Goal: Task Accomplishment & Management: Manage account settings

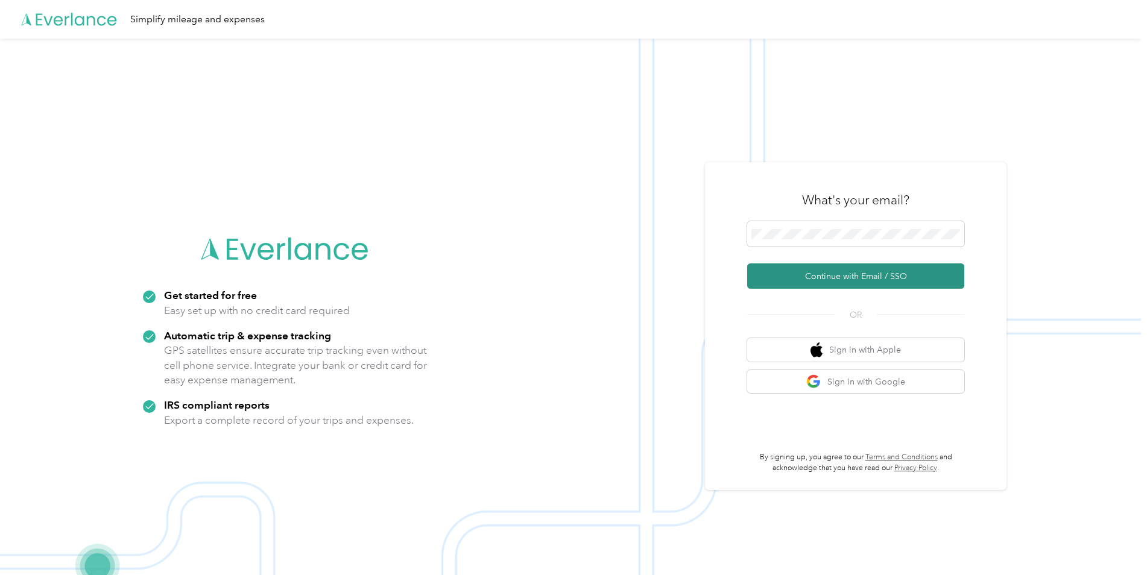
click at [801, 274] on button "Continue with Email / SSO" at bounding box center [855, 275] width 217 height 25
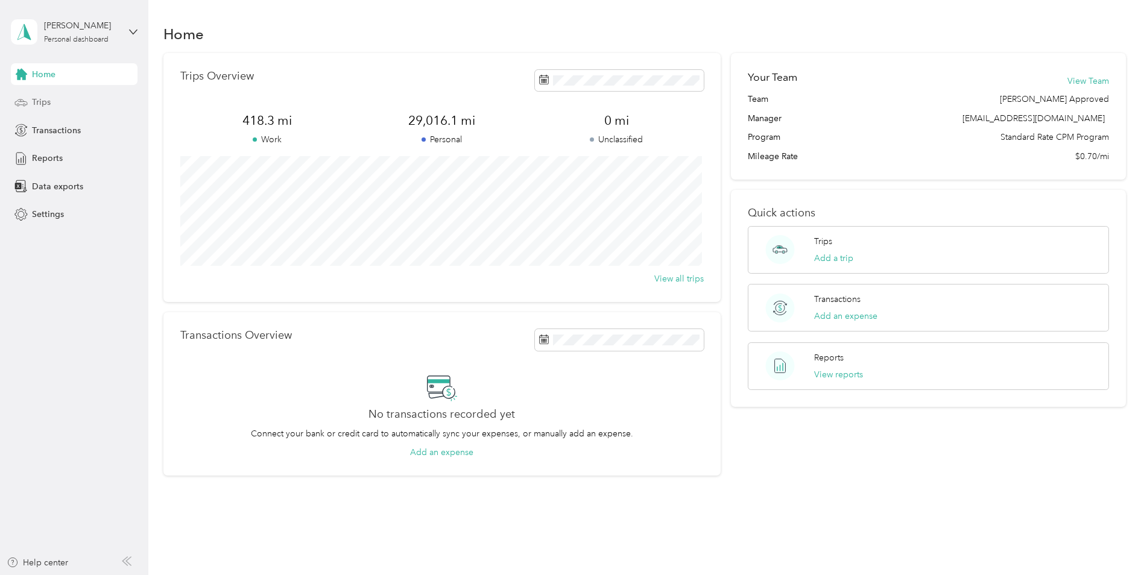
click at [39, 101] on span "Trips" at bounding box center [41, 102] width 19 height 13
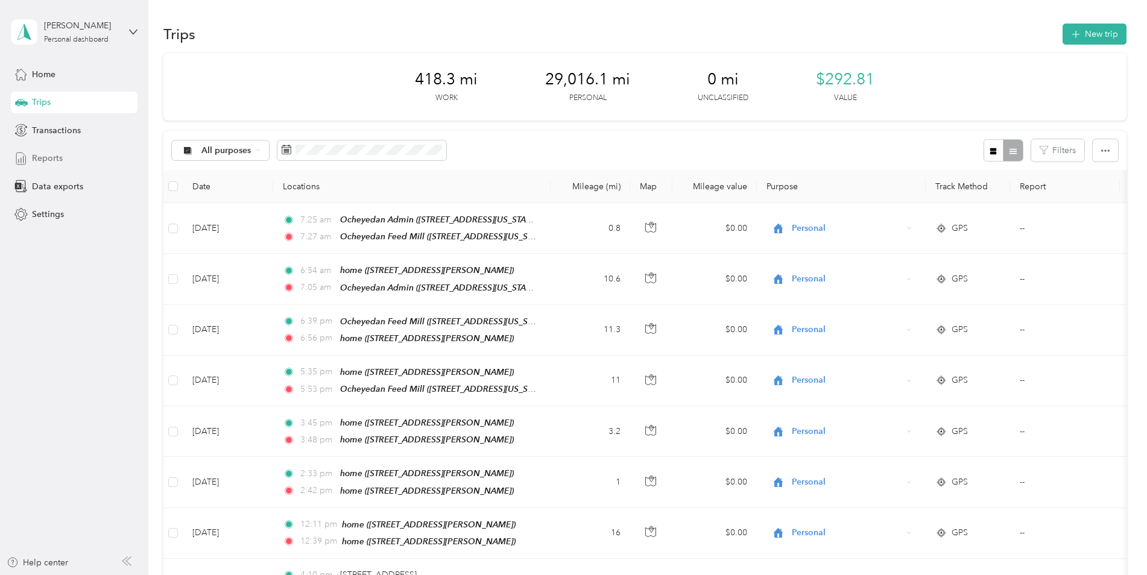
click at [56, 161] on span "Reports" at bounding box center [47, 158] width 31 height 13
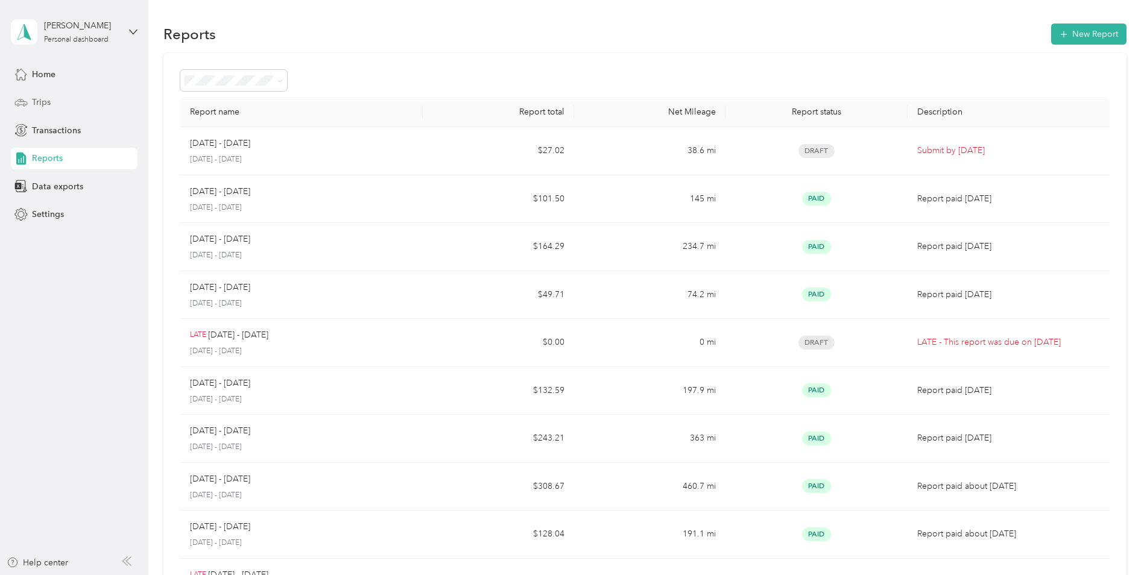
click at [48, 103] on span "Trips" at bounding box center [41, 102] width 19 height 13
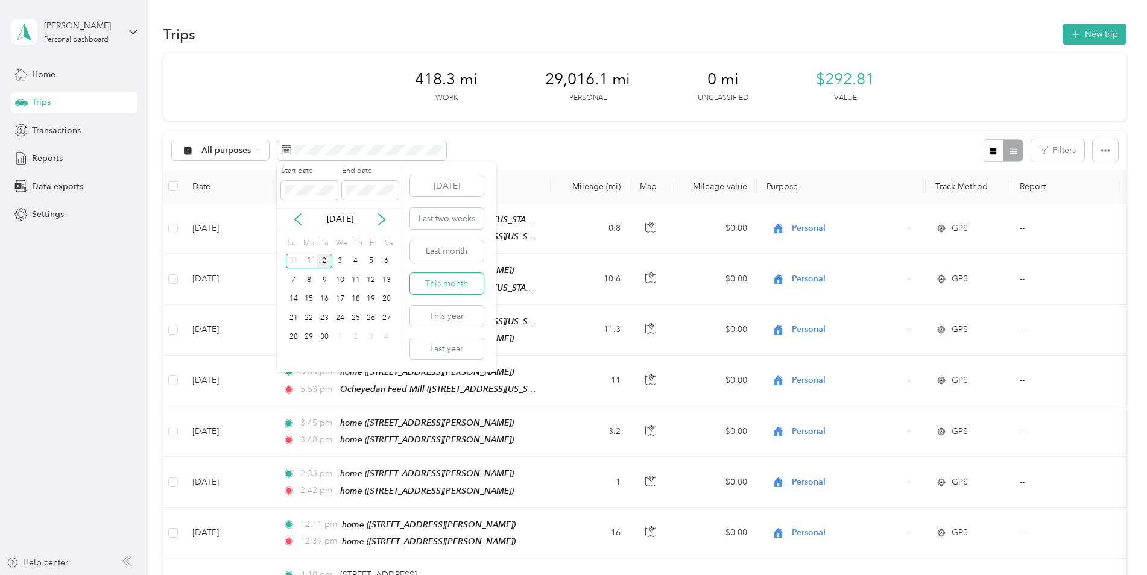
click at [445, 281] on button "This month" at bounding box center [447, 283] width 74 height 21
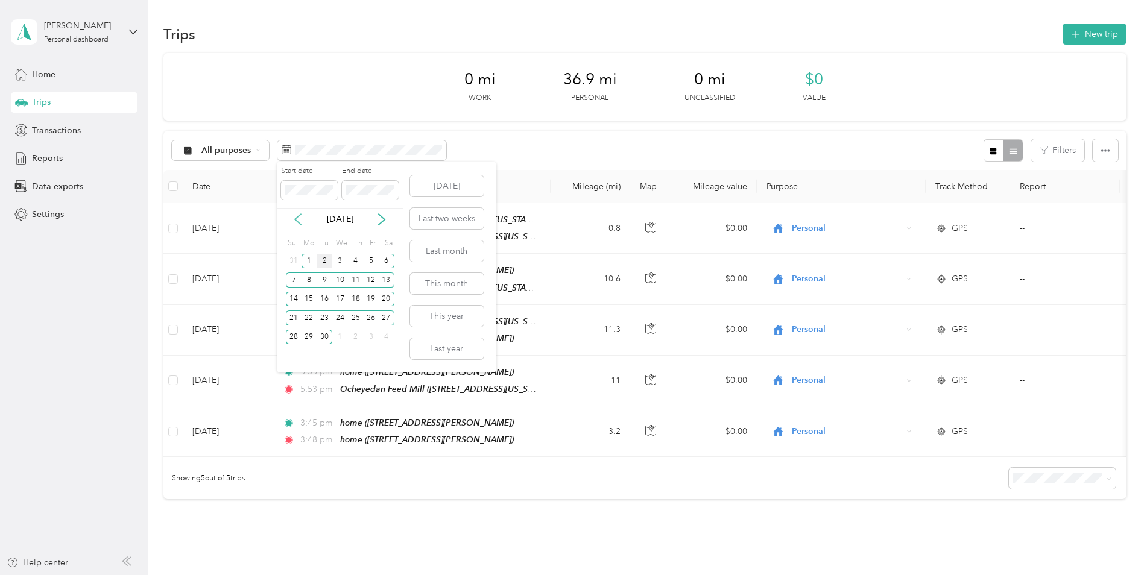
click at [296, 216] on icon at bounding box center [298, 219] width 12 height 12
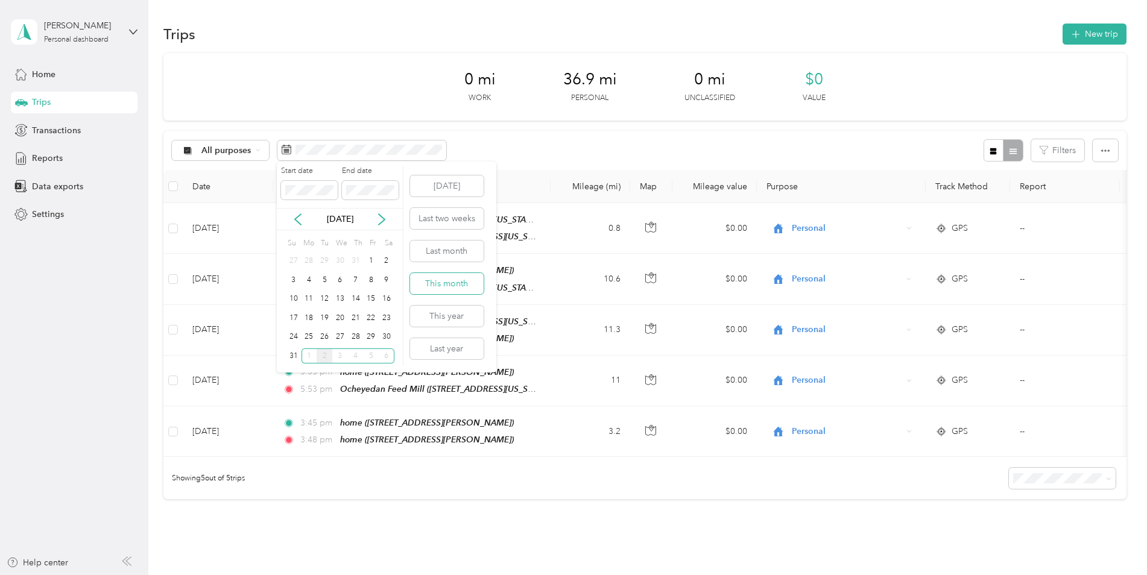
click at [439, 287] on button "This month" at bounding box center [447, 283] width 74 height 21
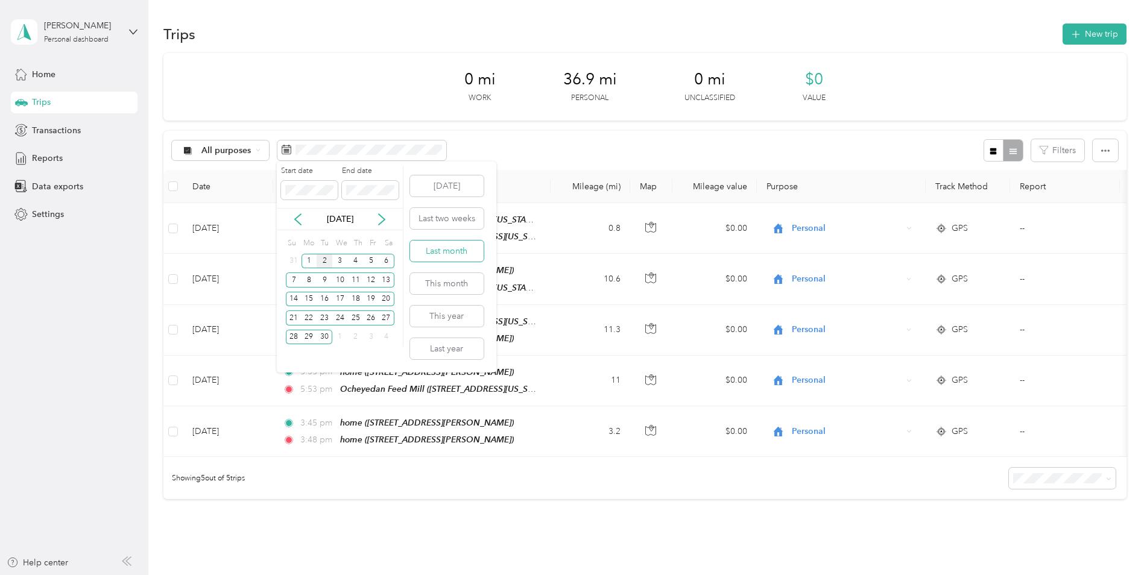
click at [445, 248] on button "Last month" at bounding box center [447, 251] width 74 height 21
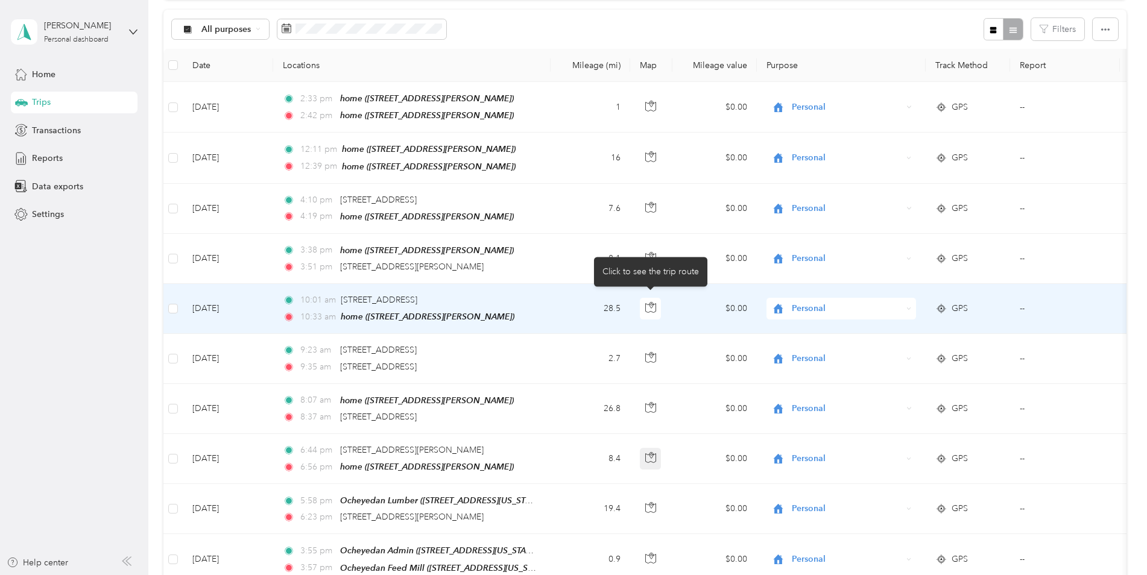
scroll to position [60, 0]
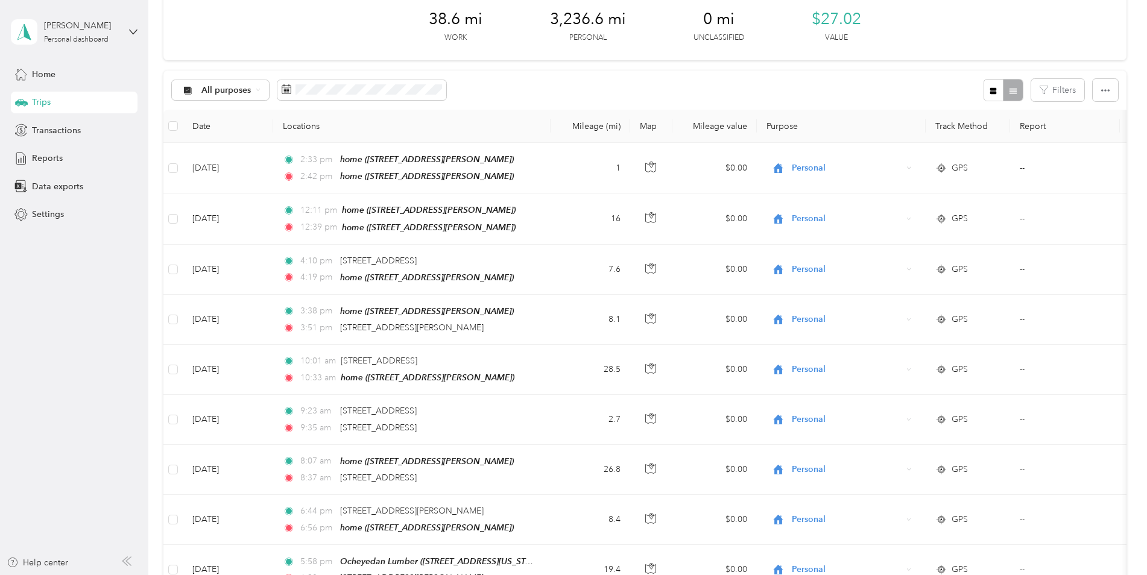
click at [779, 123] on th "Purpose" at bounding box center [841, 126] width 169 height 33
click at [788, 123] on th "Purpose" at bounding box center [841, 126] width 169 height 33
click at [1072, 95] on button "Filters" at bounding box center [1057, 90] width 53 height 22
click at [959, 83] on div "All purposes Filters" at bounding box center [644, 90] width 963 height 39
click at [1012, 87] on div at bounding box center [1002, 90] width 39 height 22
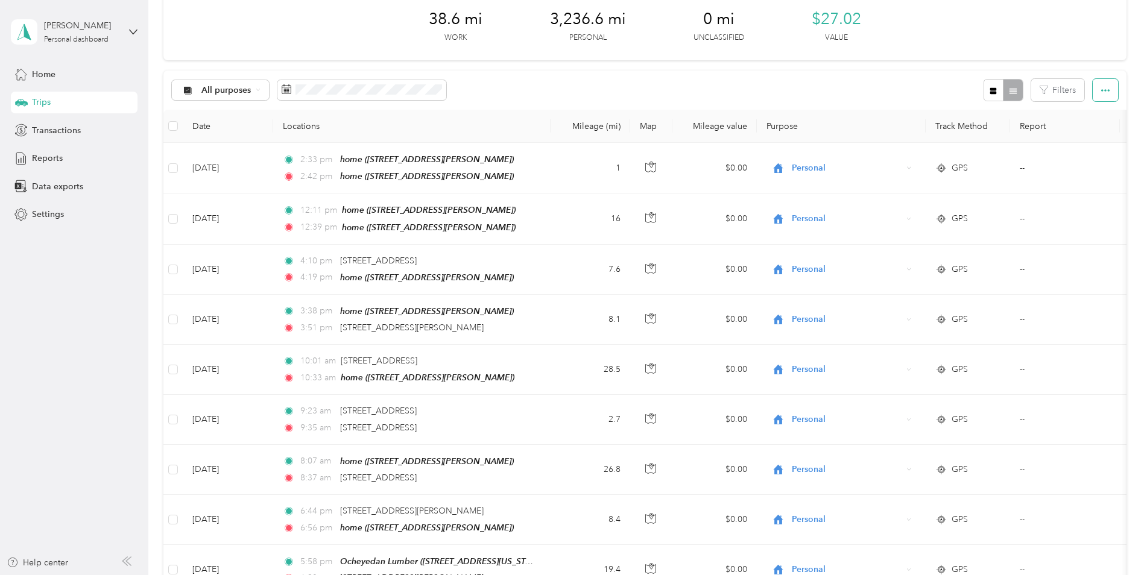
click at [1101, 90] on icon "button" at bounding box center [1105, 90] width 8 height 8
click at [839, 78] on div "All purposes Filters" at bounding box center [644, 90] width 963 height 39
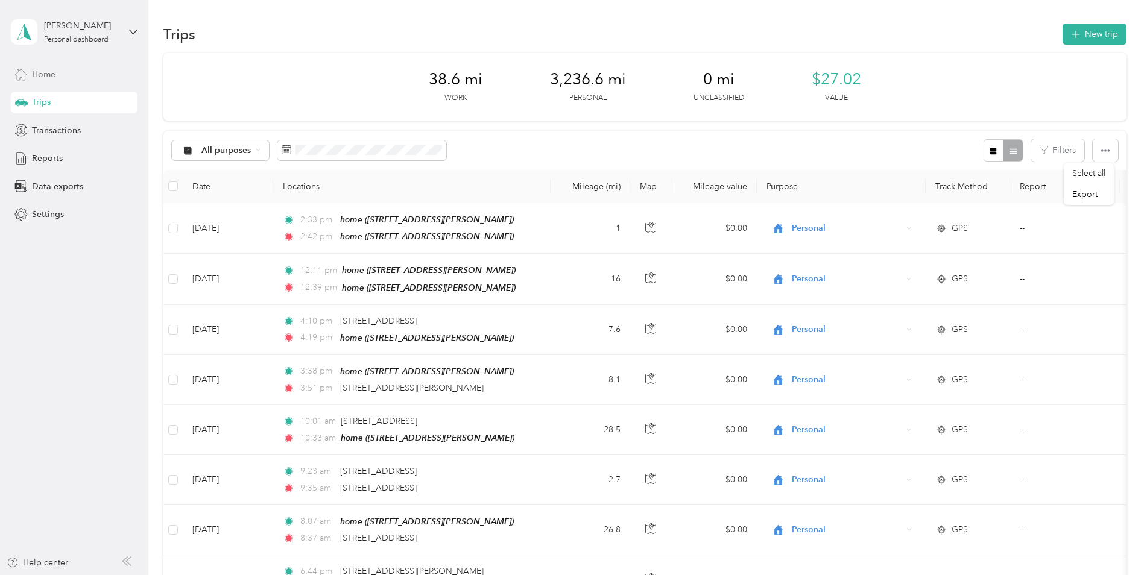
click at [40, 72] on span "Home" at bounding box center [44, 74] width 24 height 13
